Goal: Communication & Community: Participate in discussion

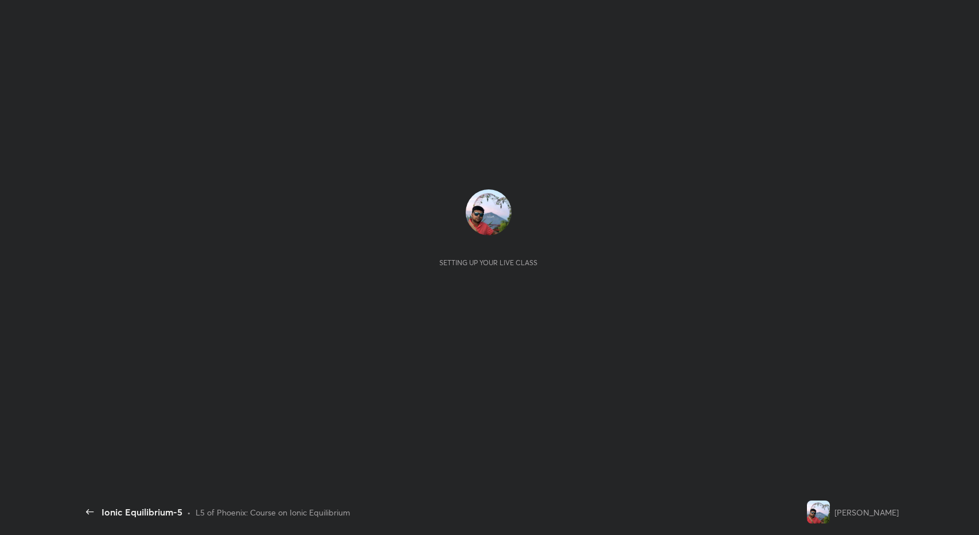
scroll to position [3, 1]
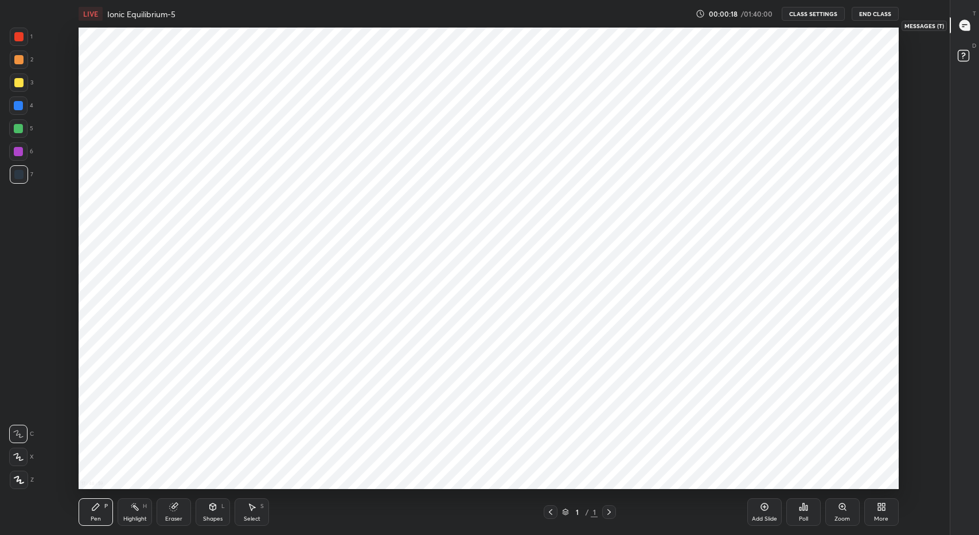
click at [963, 28] on icon at bounding box center [965, 25] width 10 height 10
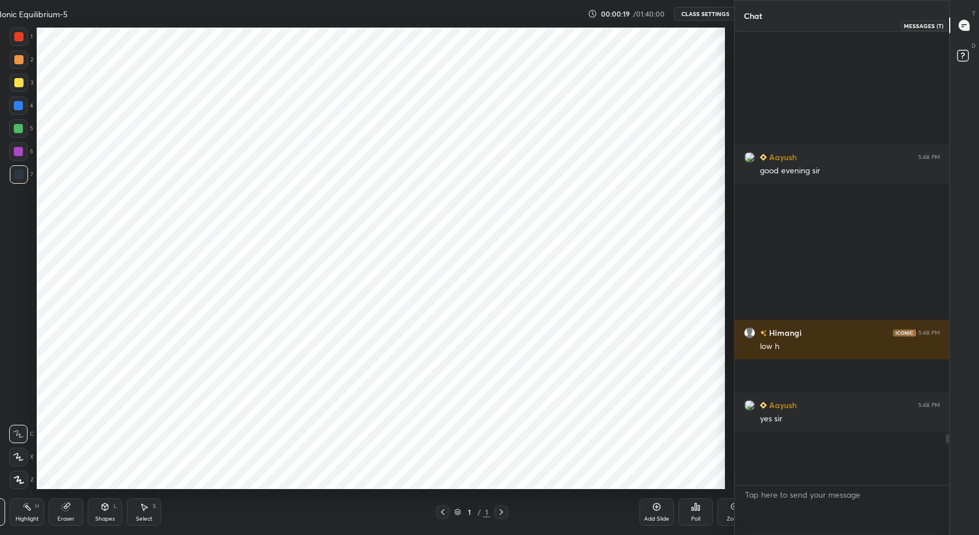
scroll to position [0, 0]
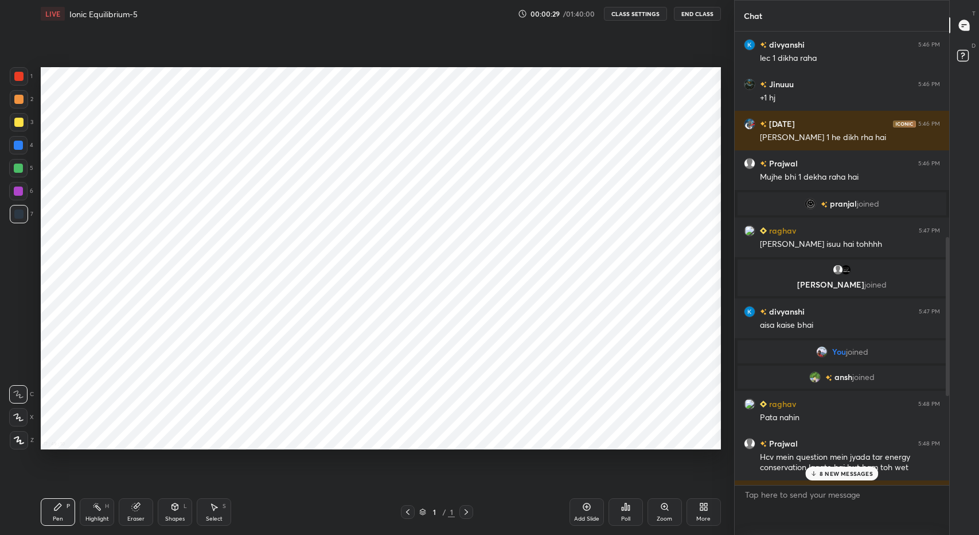
click at [829, 477] on p "8 NEW MESSAGES" at bounding box center [846, 473] width 53 height 7
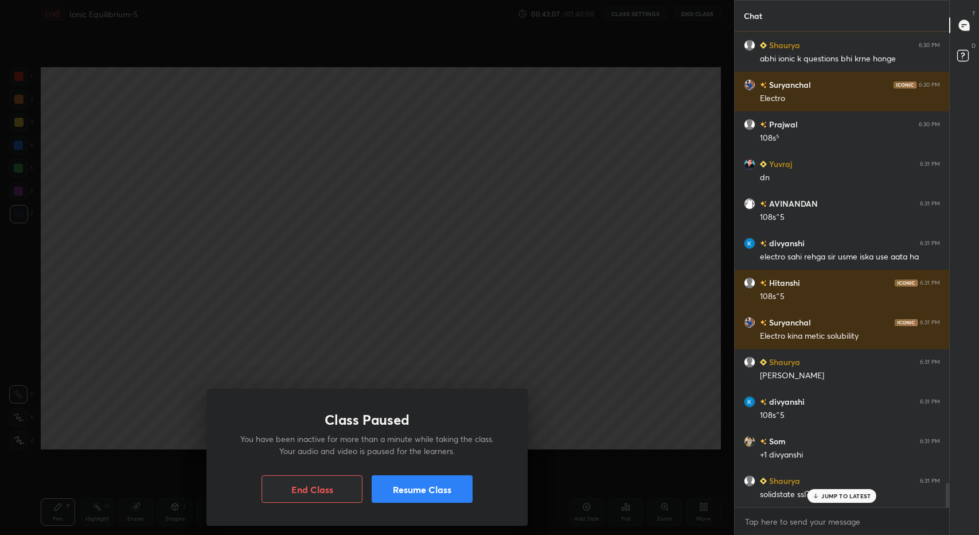
scroll to position [8675, 0]
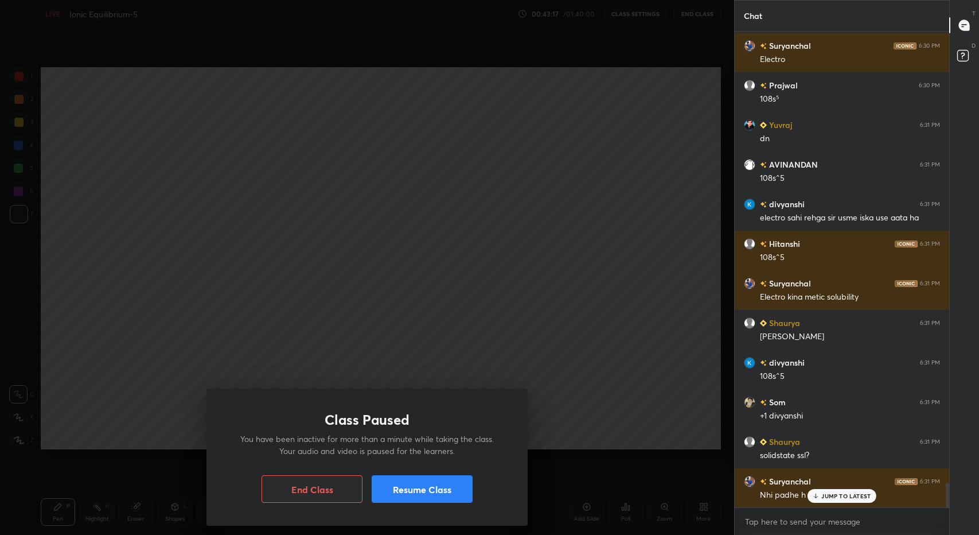
click at [834, 493] on p "JUMP TO LATEST" at bounding box center [846, 495] width 49 height 7
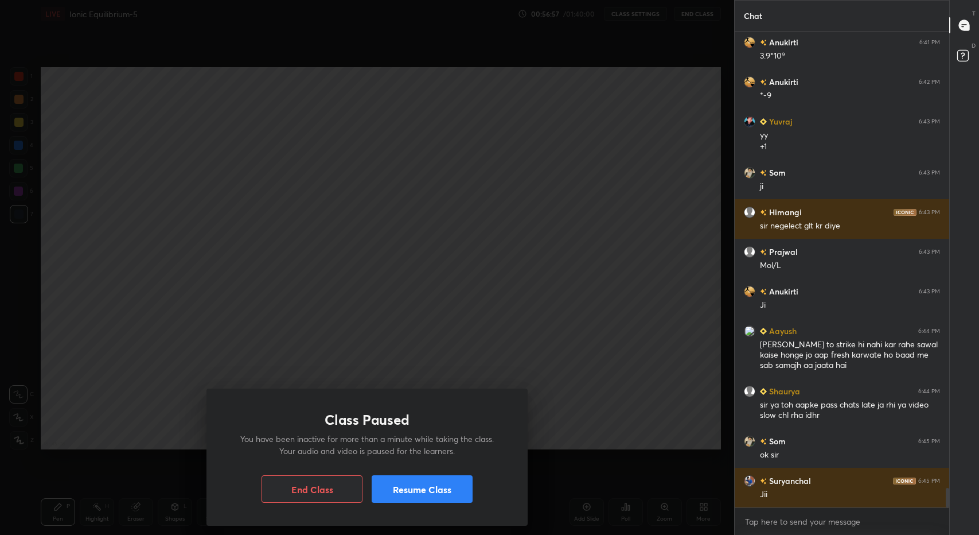
scroll to position [11260, 0]
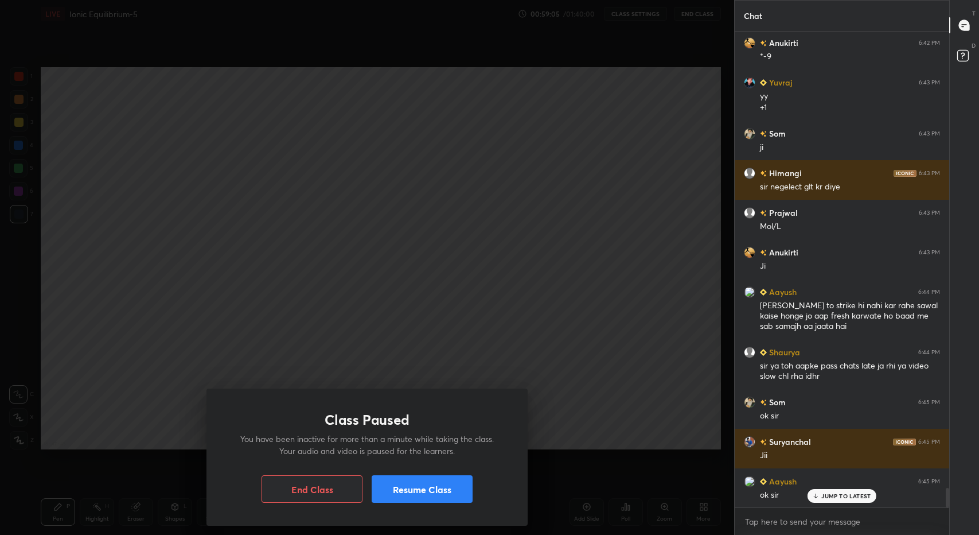
click at [846, 491] on div "JUMP TO LATEST" at bounding box center [842, 496] width 69 height 14
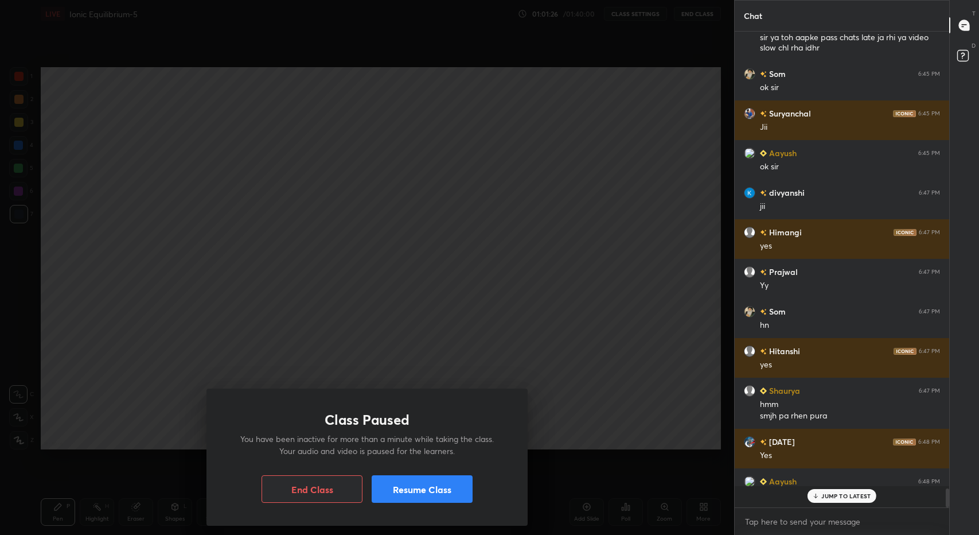
scroll to position [3, 4]
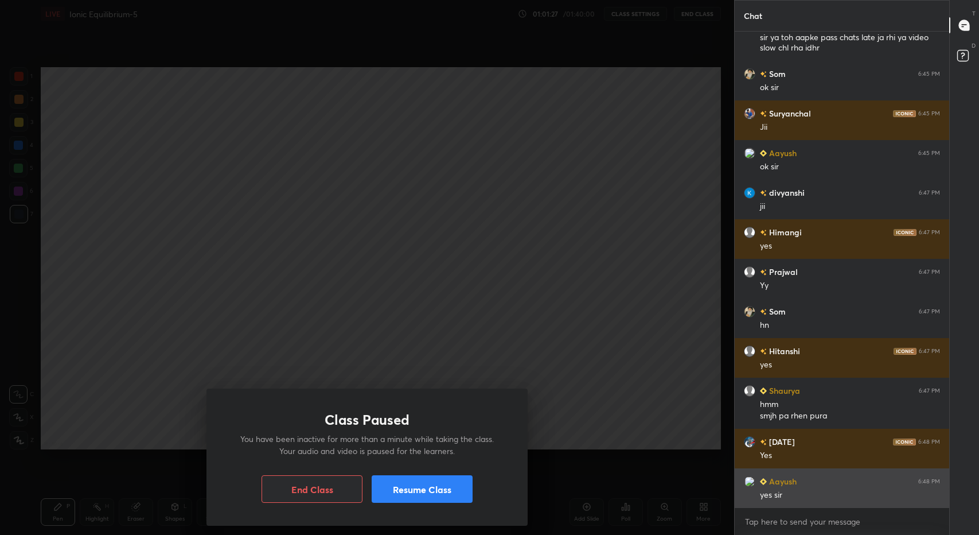
click at [834, 495] on div "yes sir" at bounding box center [850, 494] width 180 height 11
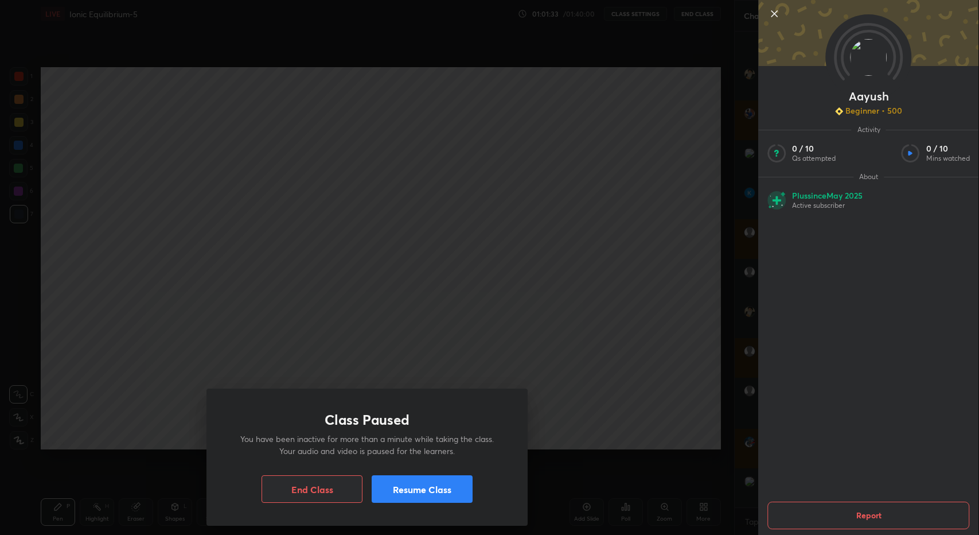
click at [771, 11] on icon at bounding box center [775, 14] width 14 height 14
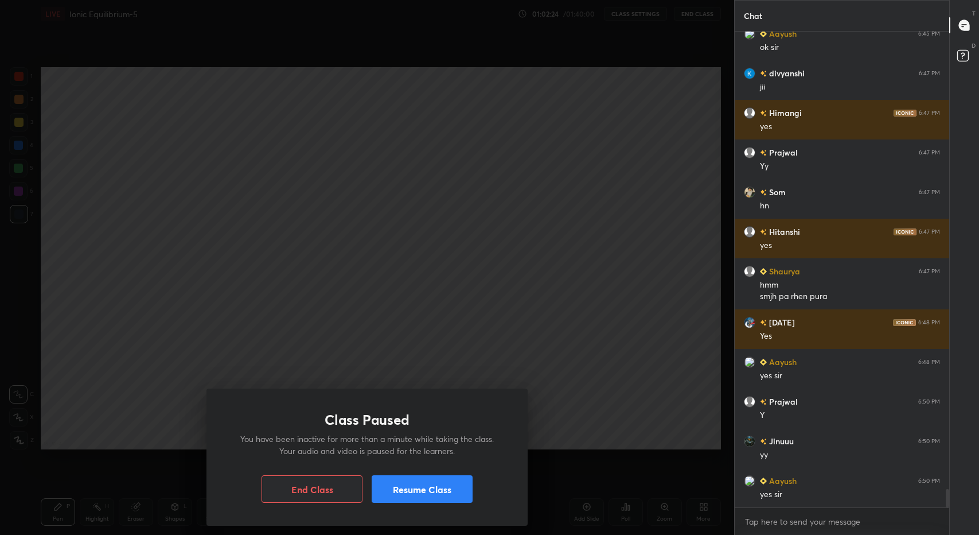
scroll to position [11747, 0]
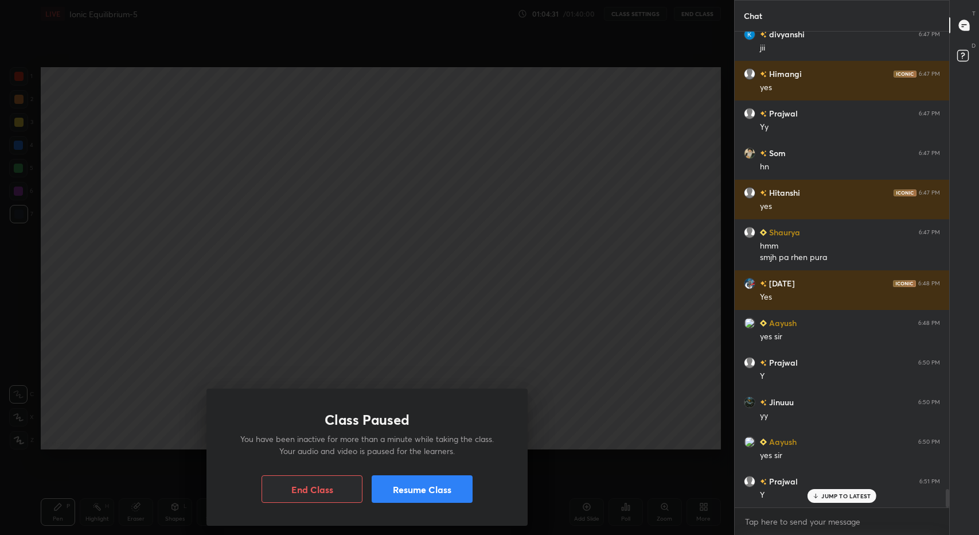
click at [838, 499] on p "JUMP TO LATEST" at bounding box center [846, 495] width 49 height 7
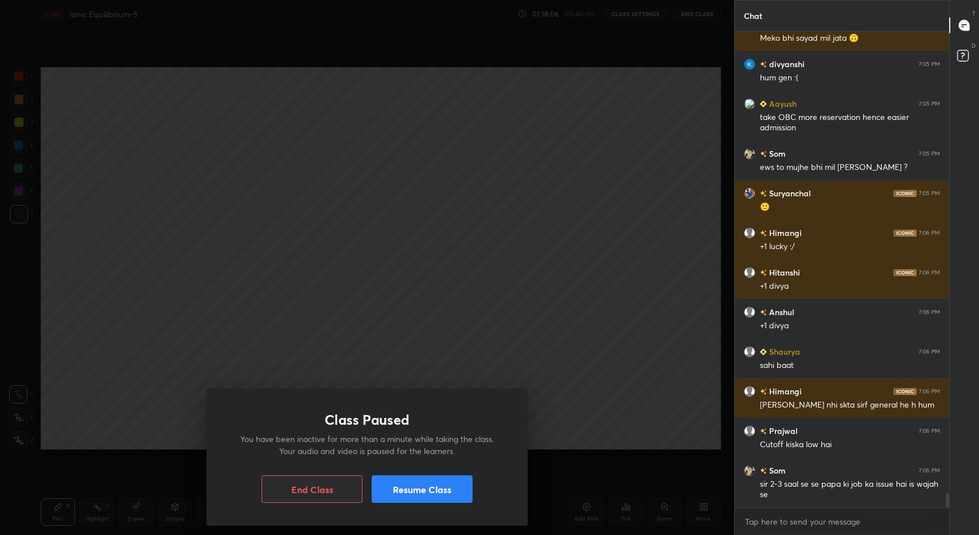
scroll to position [15647, 0]
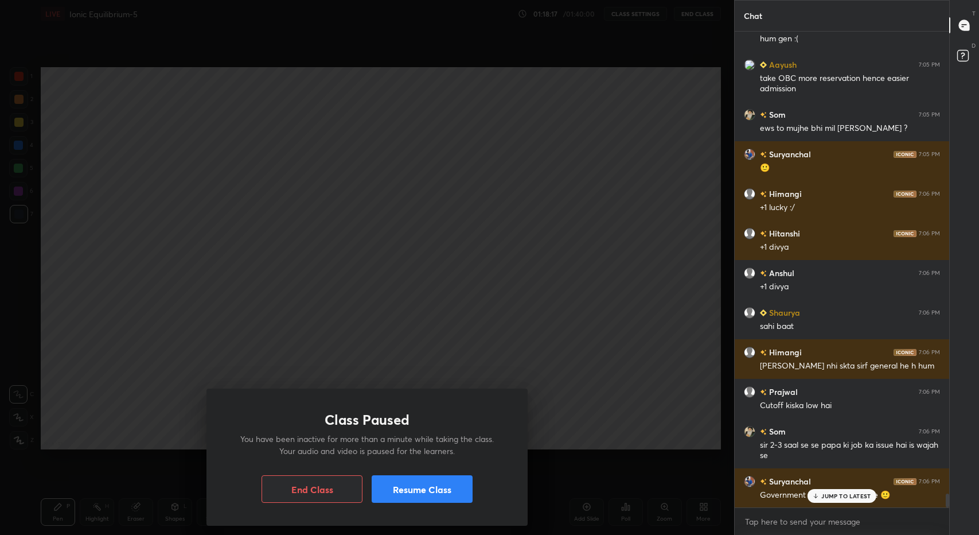
click at [837, 493] on p "JUMP TO LATEST" at bounding box center [846, 495] width 49 height 7
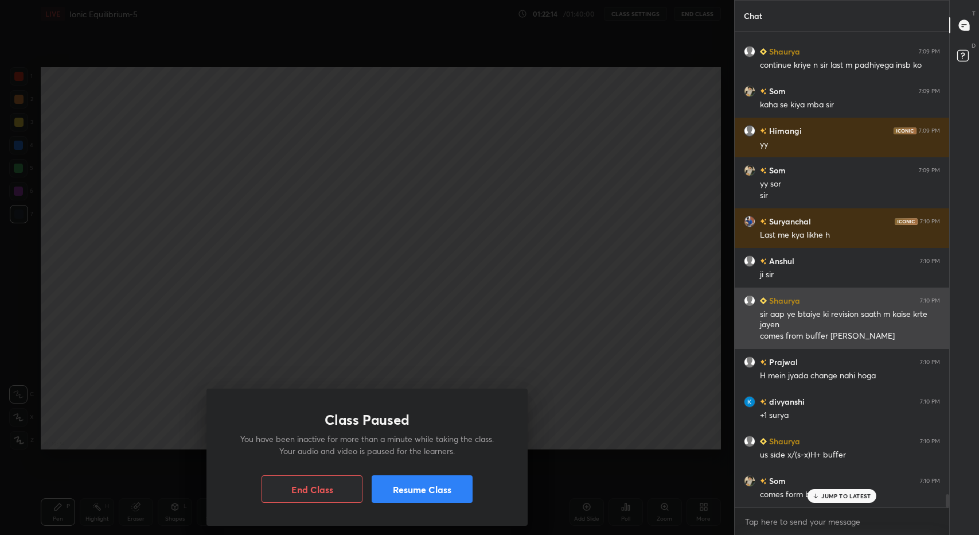
scroll to position [16928, 0]
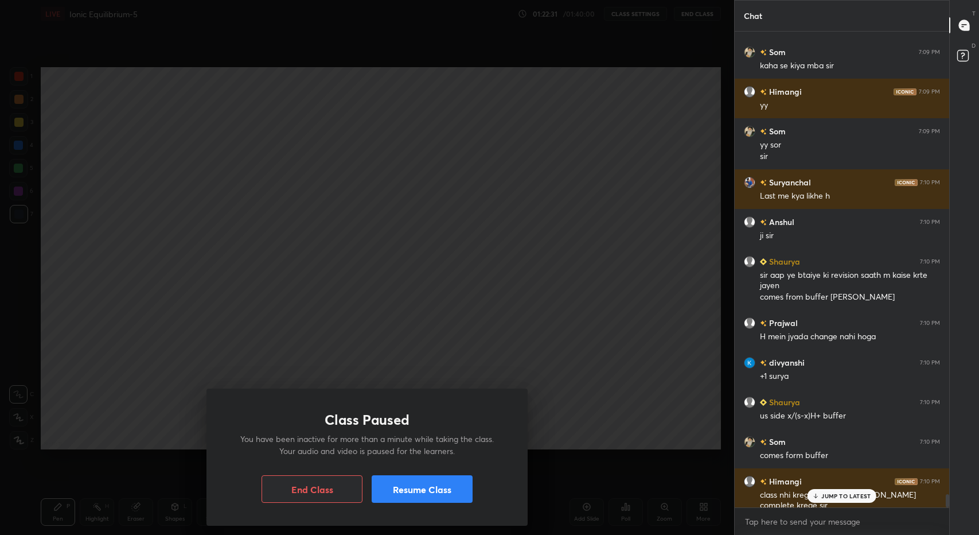
click at [832, 497] on p "JUMP TO LATEST" at bounding box center [846, 495] width 49 height 7
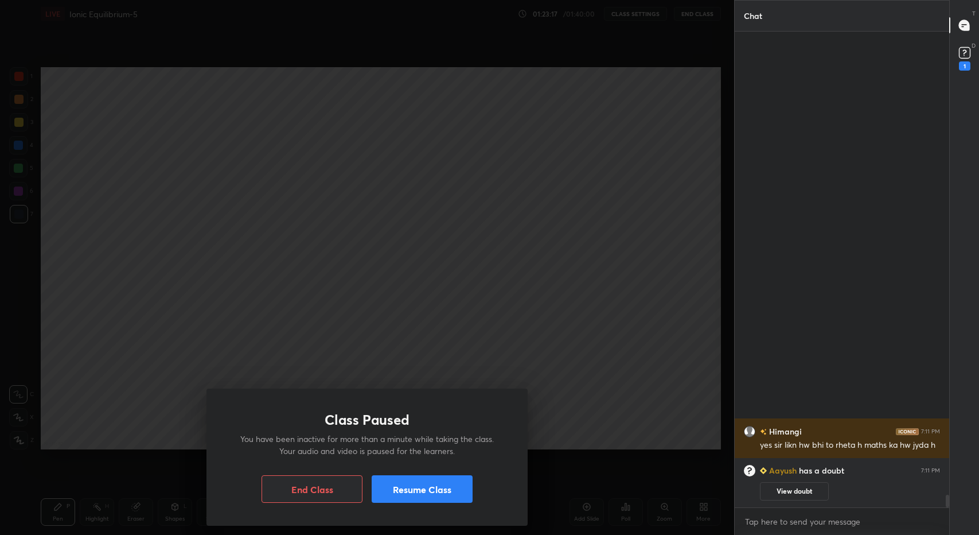
scroll to position [1366, 0]
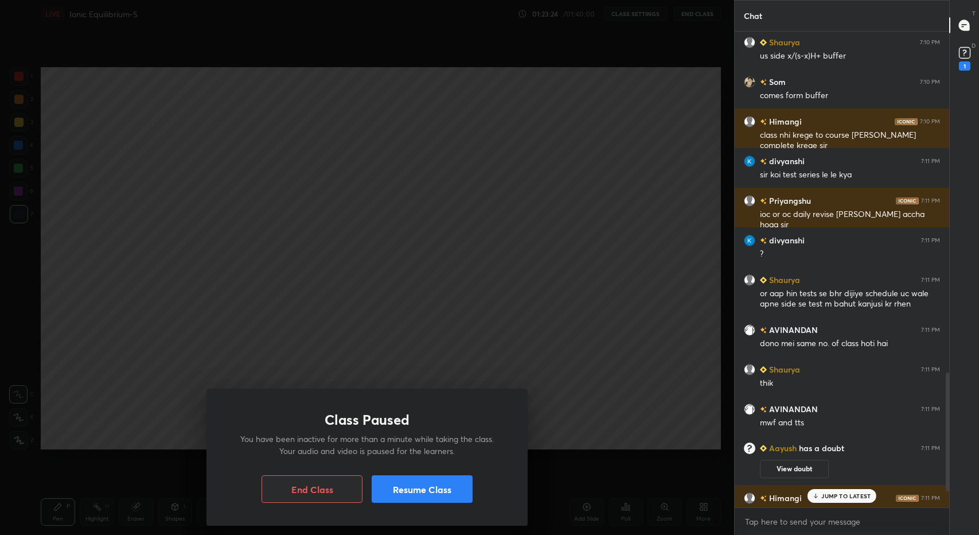
click at [849, 499] on p "JUMP TO LATEST" at bounding box center [846, 495] width 49 height 7
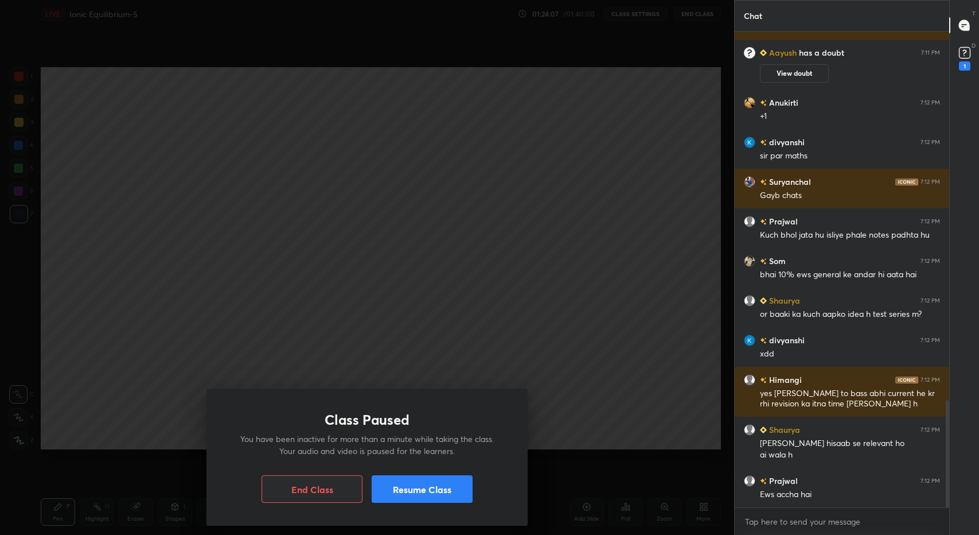
scroll to position [1672, 0]
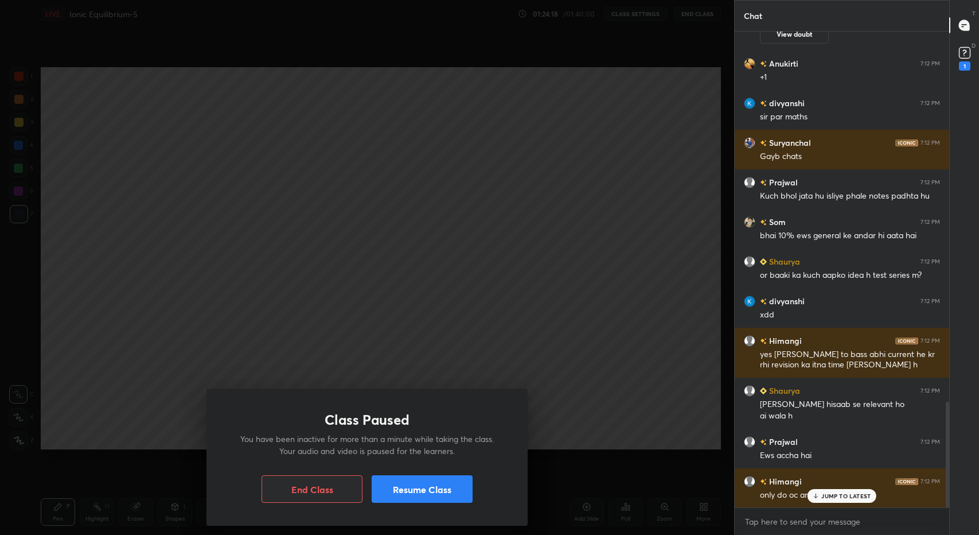
click at [854, 495] on p "JUMP TO LATEST" at bounding box center [846, 495] width 49 height 7
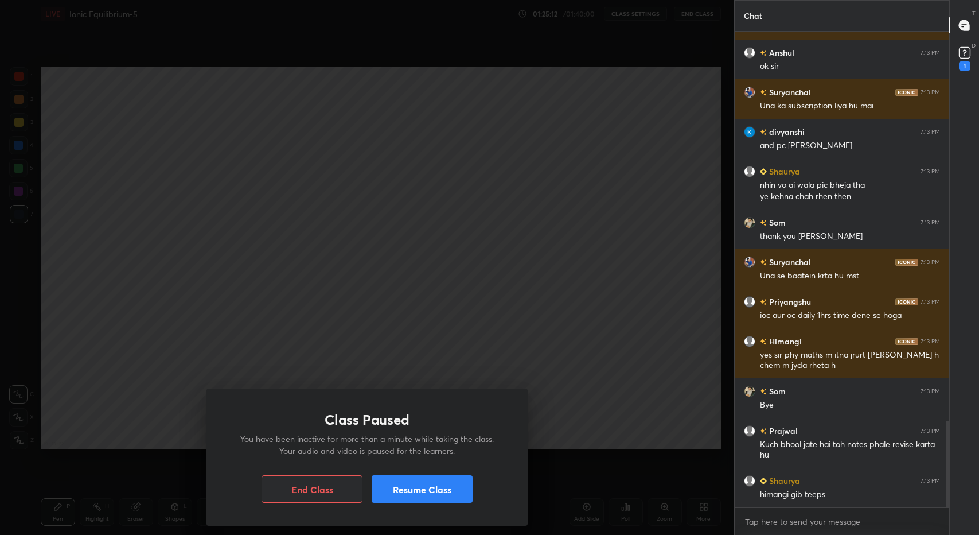
scroll to position [2179, 0]
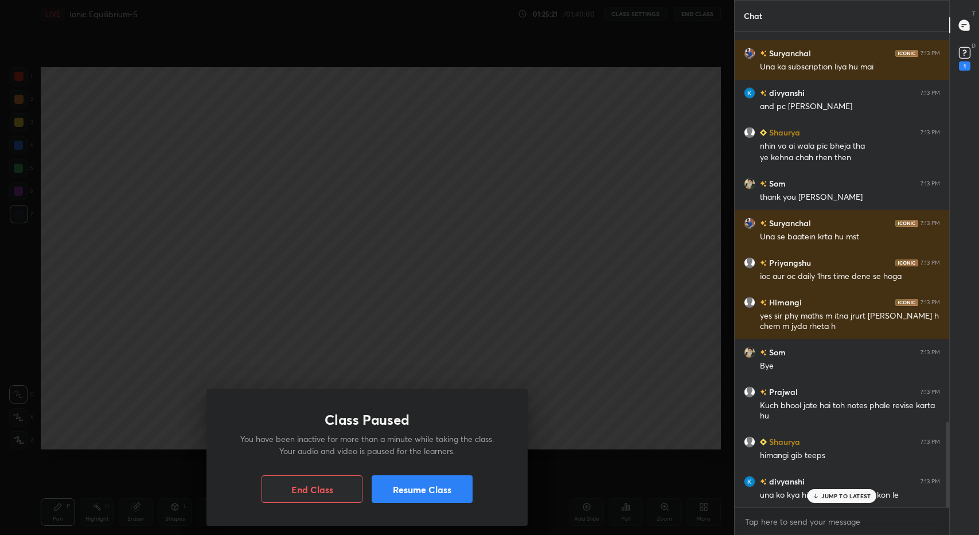
click at [831, 494] on p "JUMP TO LATEST" at bounding box center [846, 495] width 49 height 7
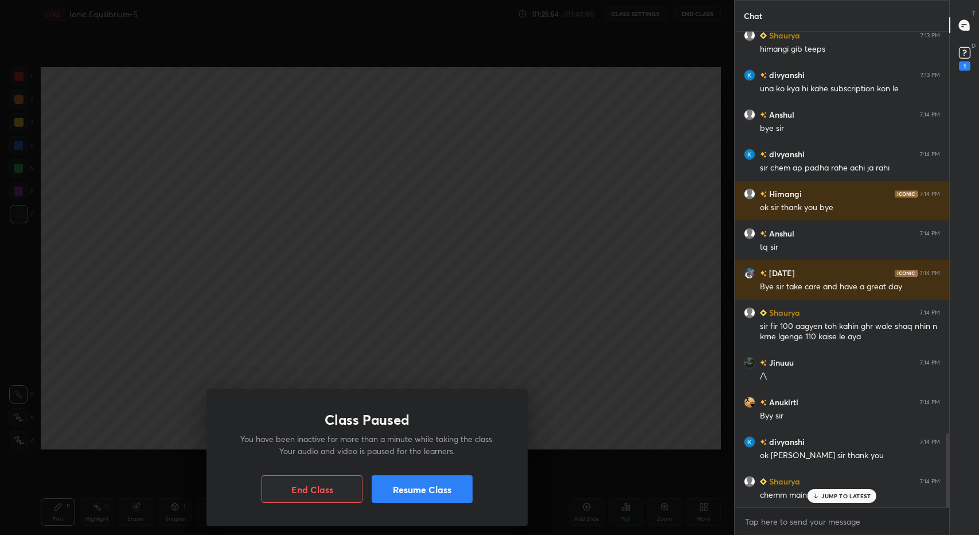
scroll to position [2597, 0]
click at [326, 489] on button "End Class" at bounding box center [312, 489] width 101 height 28
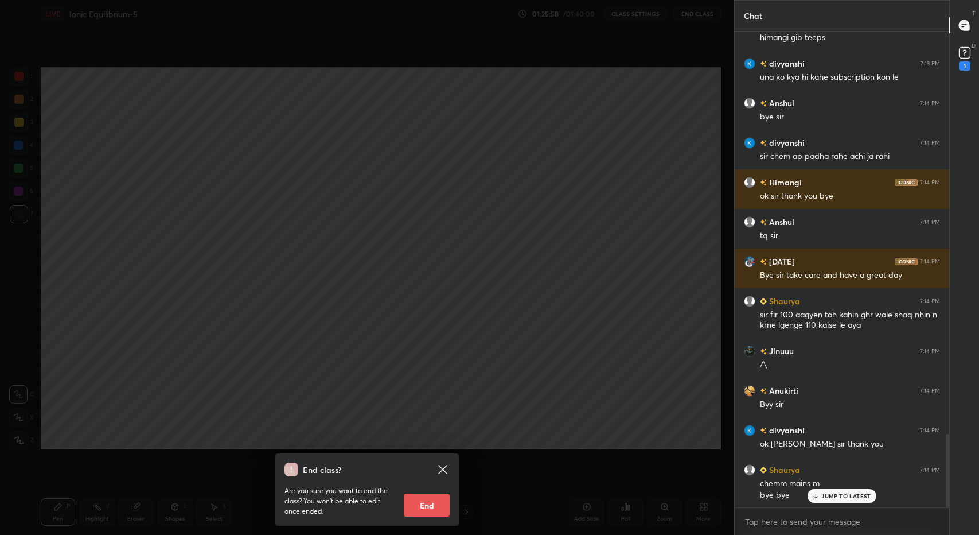
click at [425, 505] on button "End" at bounding box center [427, 504] width 46 height 23
type textarea "x"
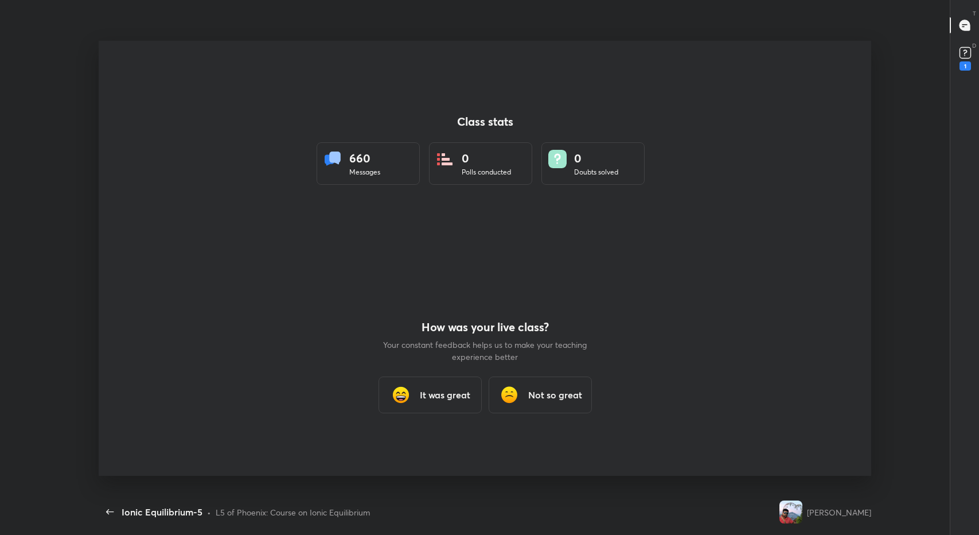
scroll to position [0, 0]
